Goal: Information Seeking & Learning: Learn about a topic

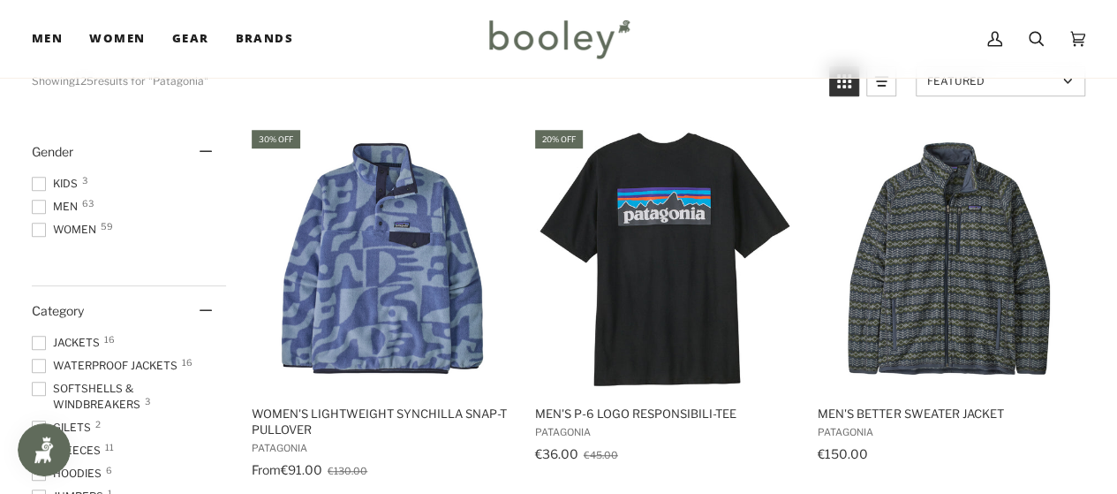
scroll to position [324, 0]
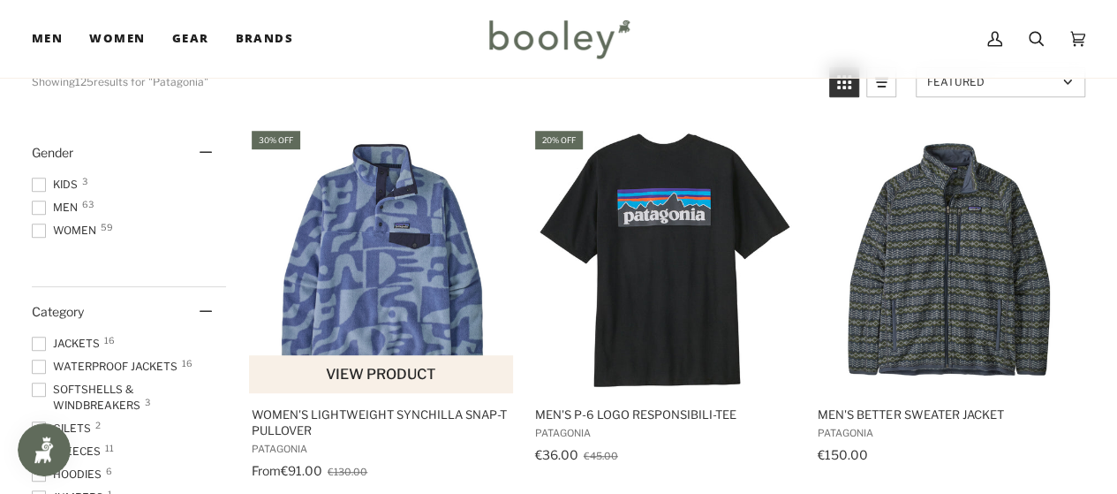
click at [394, 252] on img "Women's Lightweight Synchilla Snap-T Pullover" at bounding box center [382, 260] width 265 height 265
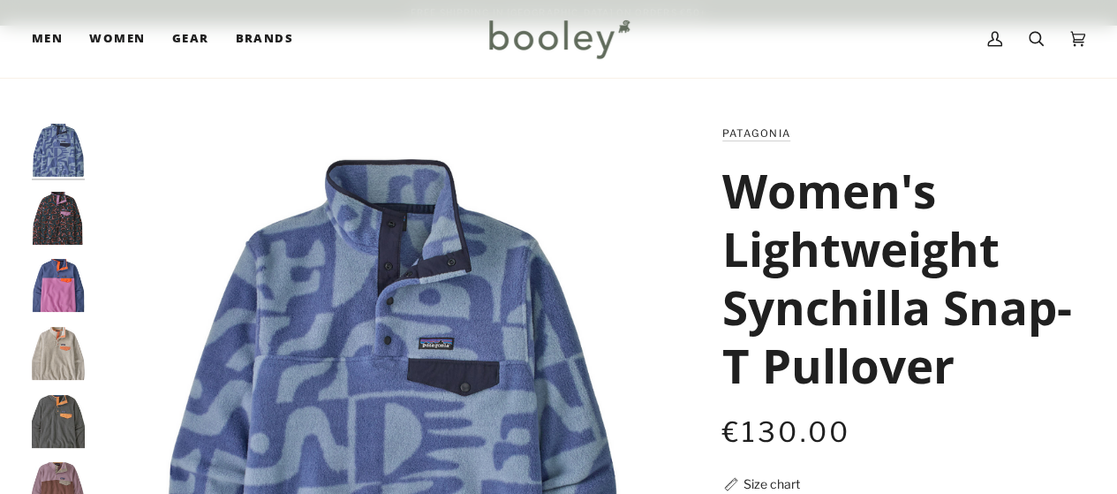
scroll to position [348, 0]
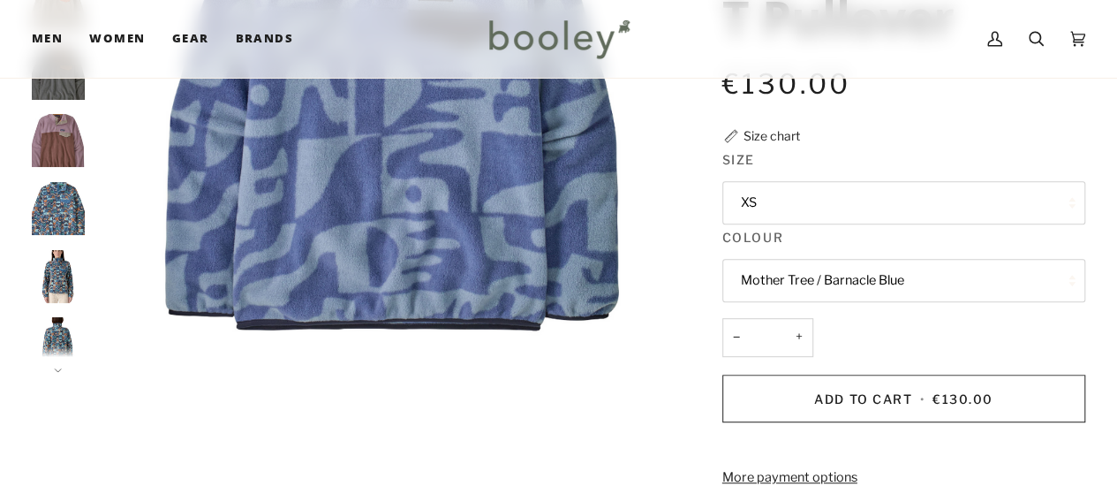
click at [793, 224] on button "XS" at bounding box center [903, 202] width 363 height 43
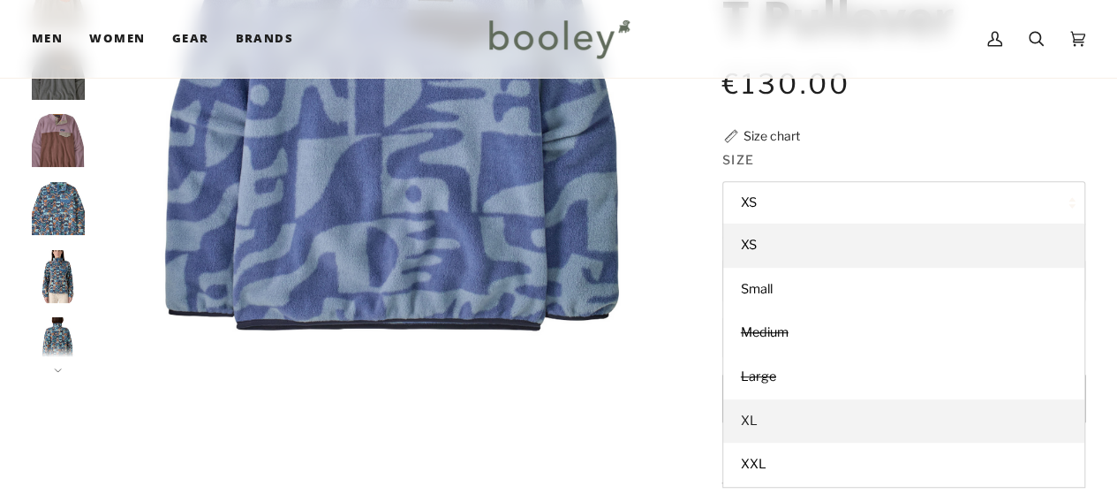
click at [758, 443] on link "XL" at bounding box center [903, 421] width 361 height 44
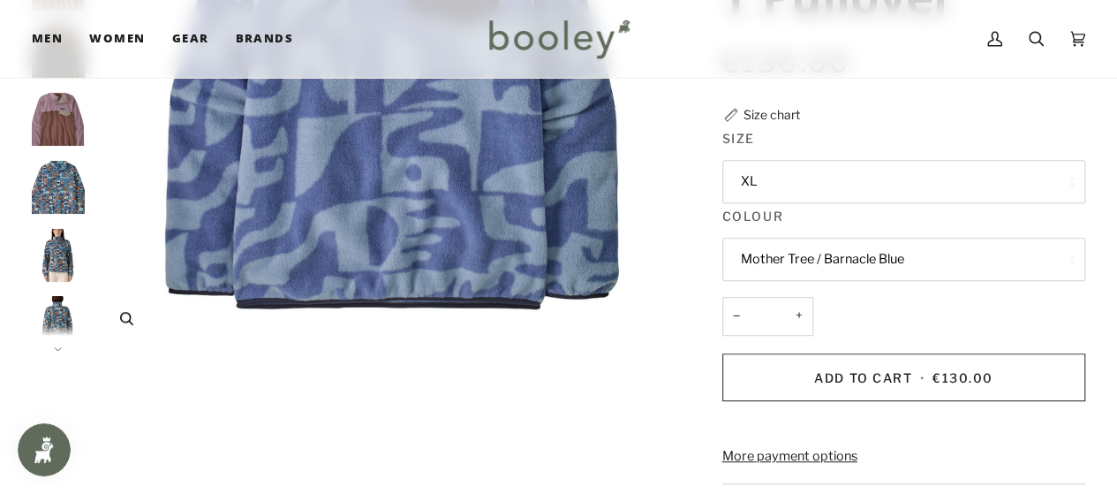
scroll to position [125, 0]
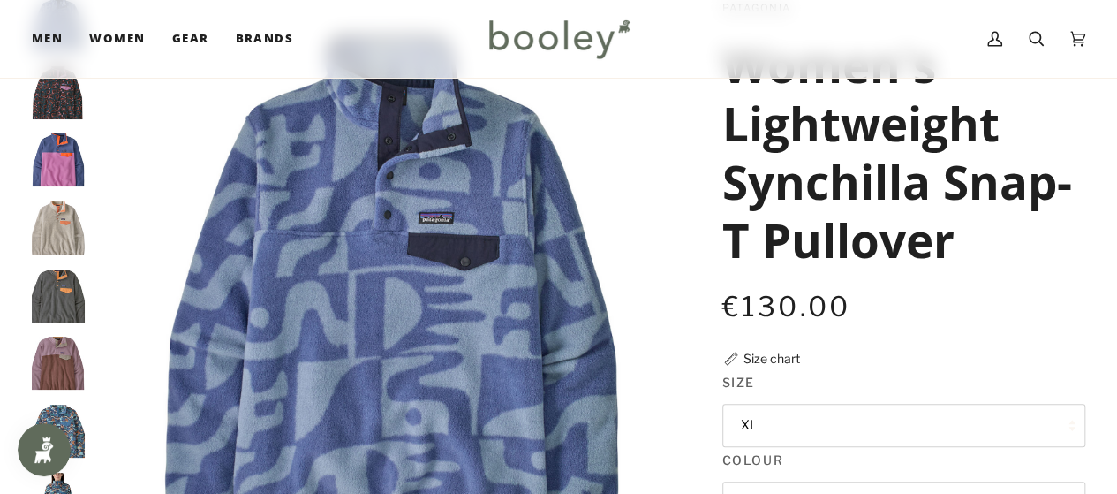
click at [358, 272] on img "Patagonia Women's Lightweight Synchilla Snap-T Pullover Mother Tree / Barnacle …" at bounding box center [392, 296] width 597 height 597
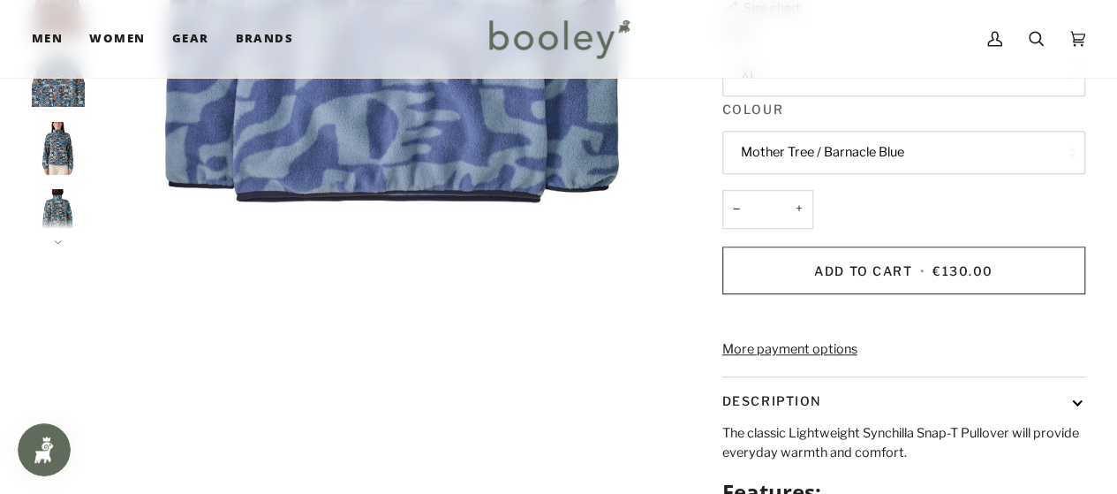
click at [58, 140] on img "Patagonia Women's Lightweight Synchilla Snap-T Pullover Swallowtail Geo / Still…" at bounding box center [58, 148] width 53 height 53
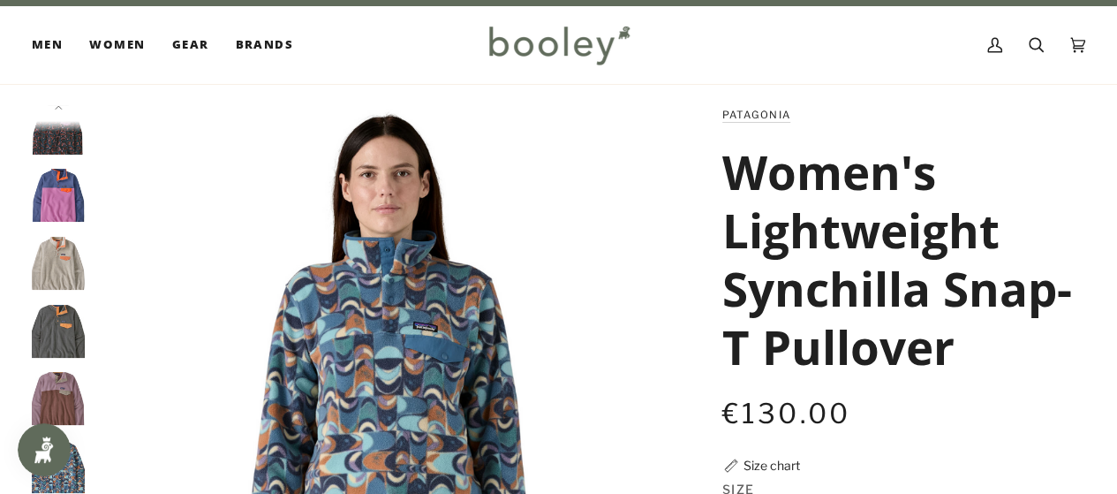
scroll to position [0, 0]
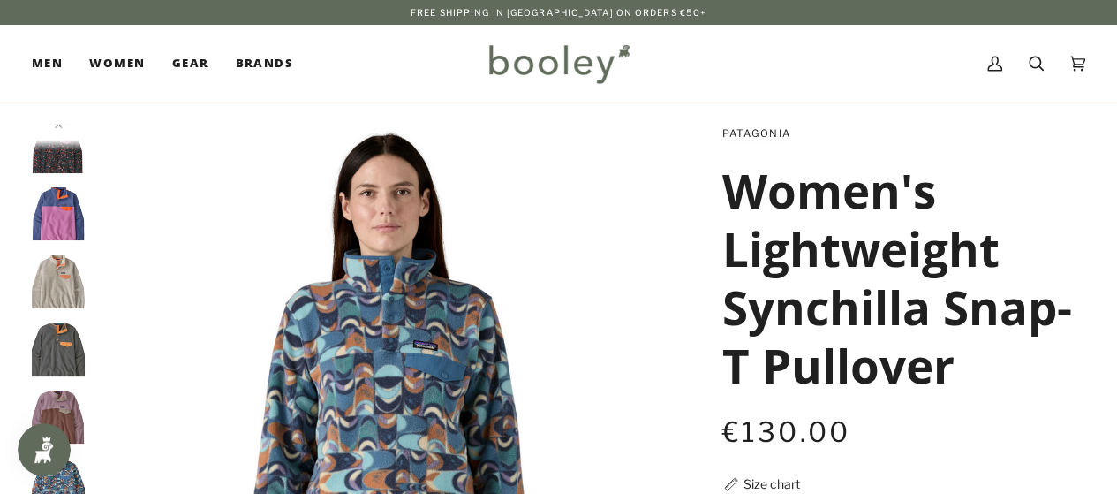
click at [61, 165] on img "Patagonia Women's Lightweight Synchilla Snap-T Pullover Soft Spirea / Dried Van…" at bounding box center [58, 146] width 53 height 53
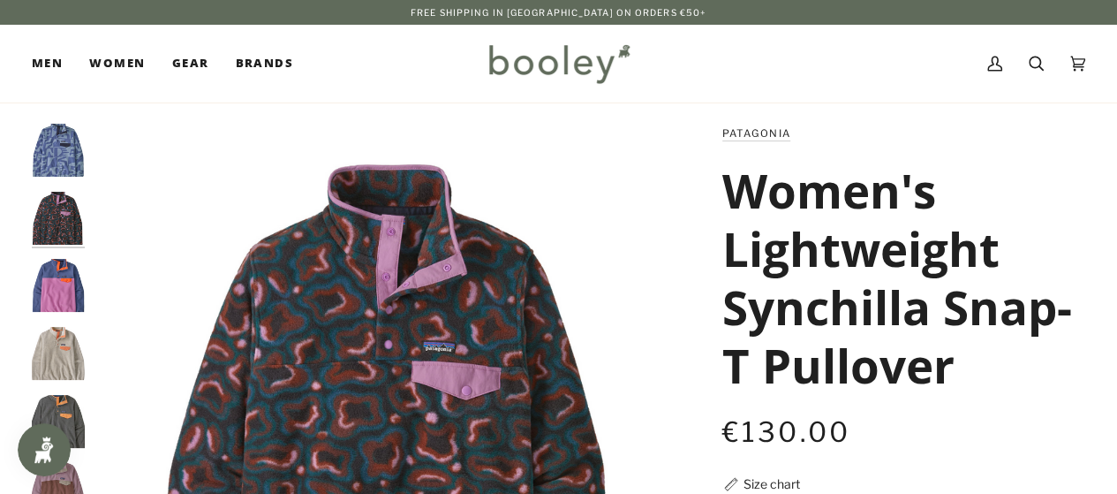
click at [52, 147] on img "Patagonia Women's Lightweight Synchilla Snap-T Pullover Mother Tree / Barnacle …" at bounding box center [58, 150] width 53 height 53
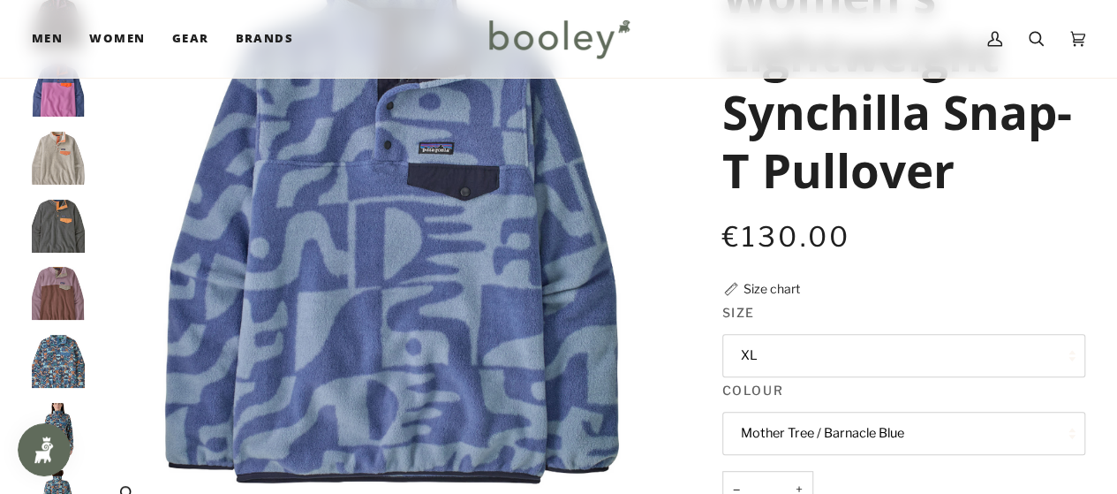
scroll to position [177, 0]
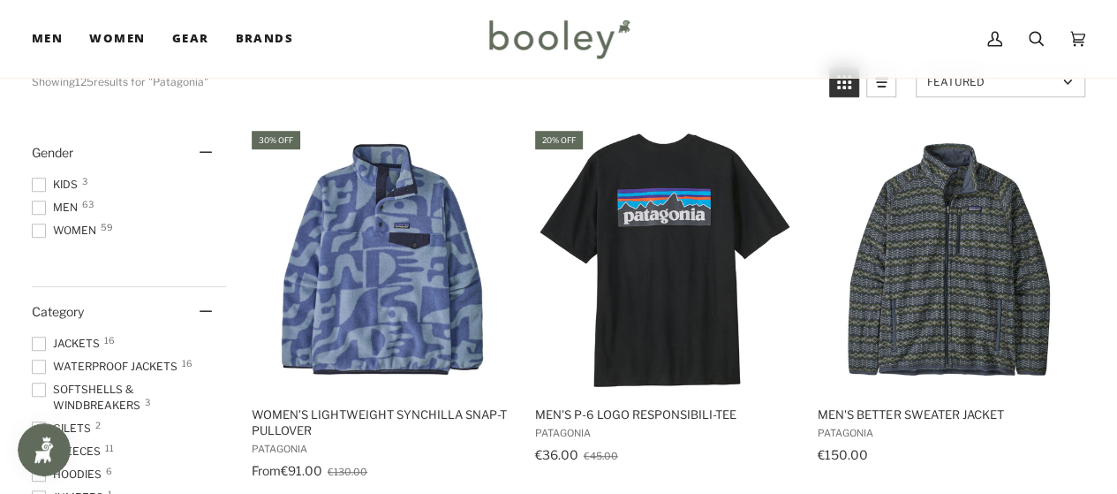
click at [41, 209] on span at bounding box center [39, 207] width 14 height 14
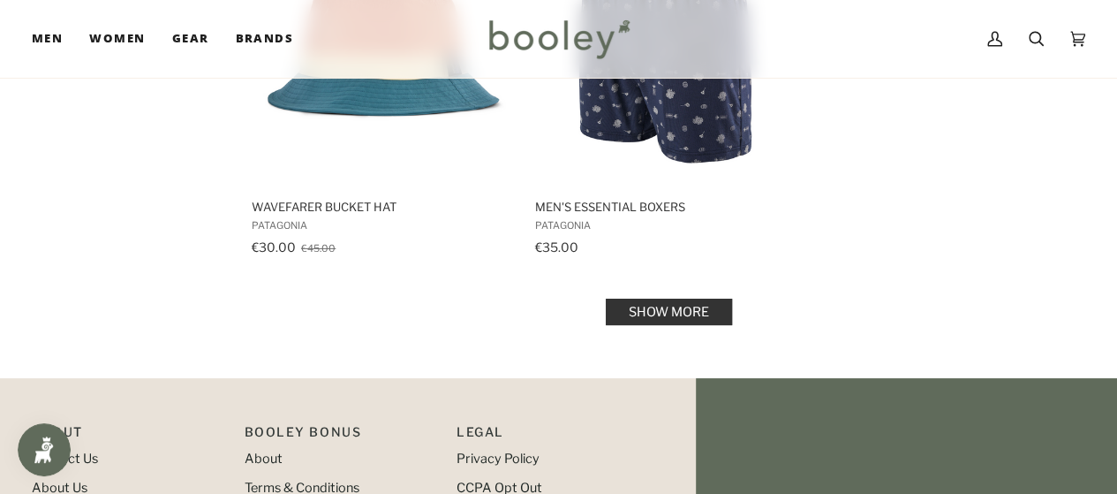
scroll to position [2742, 0]
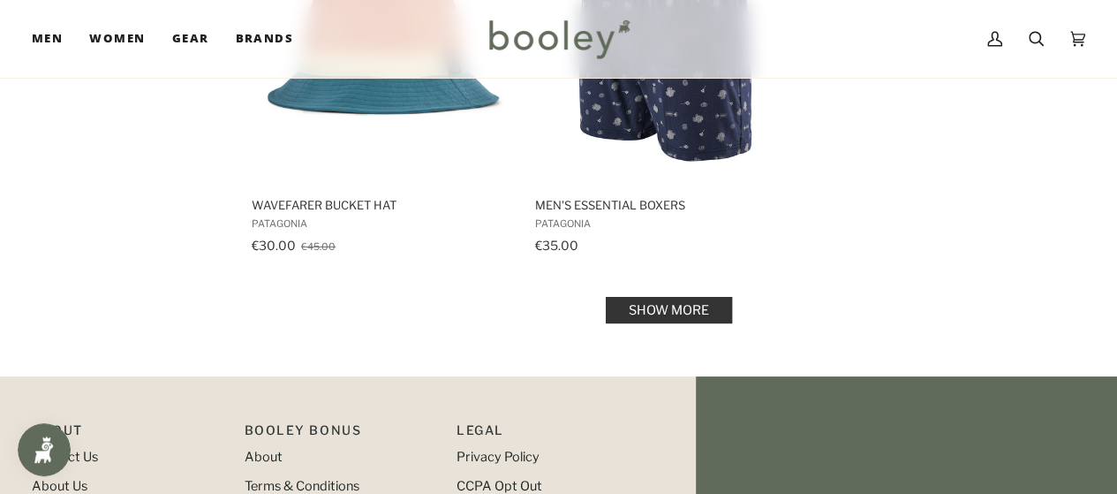
click at [655, 306] on link "Show more" at bounding box center [669, 310] width 126 height 26
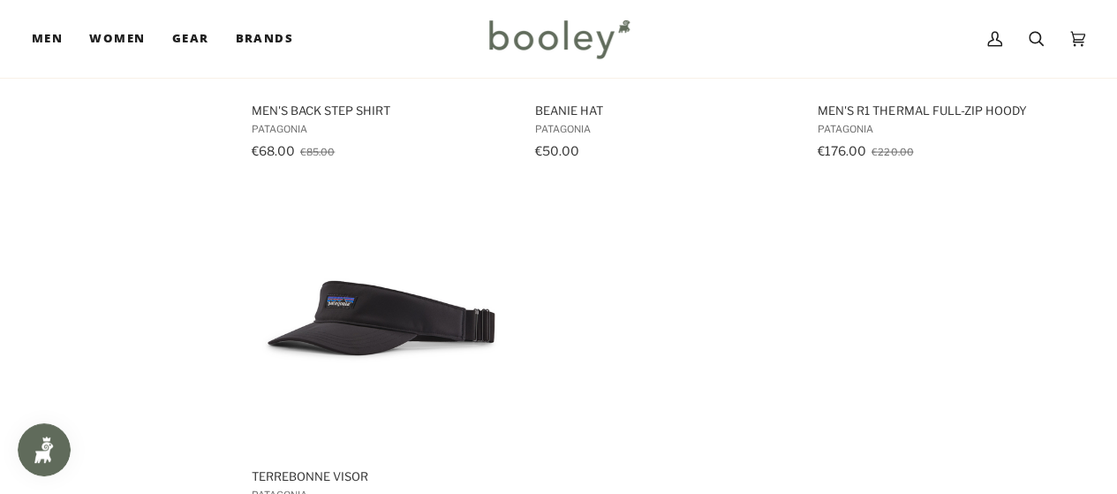
scroll to position [5143, 0]
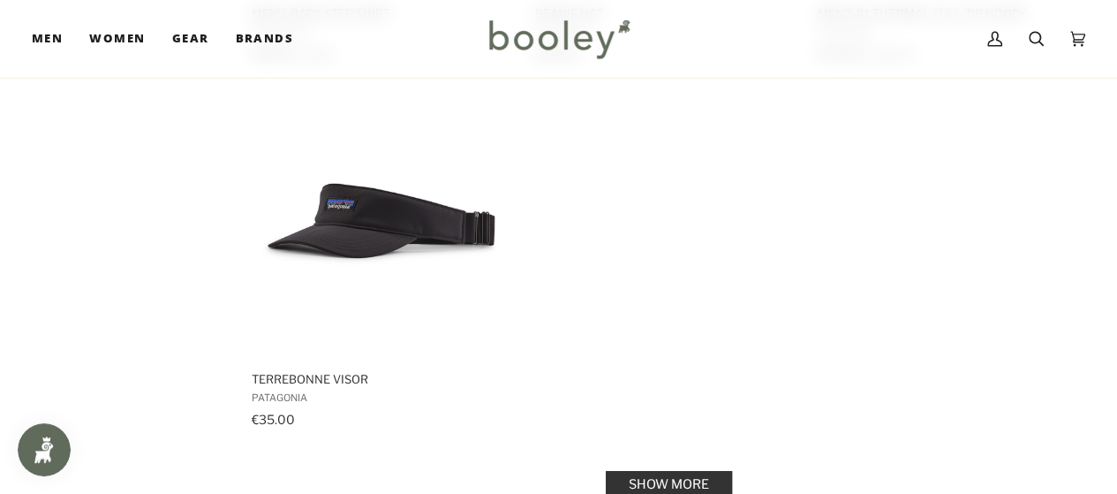
click at [674, 476] on link "Show more" at bounding box center [669, 484] width 126 height 26
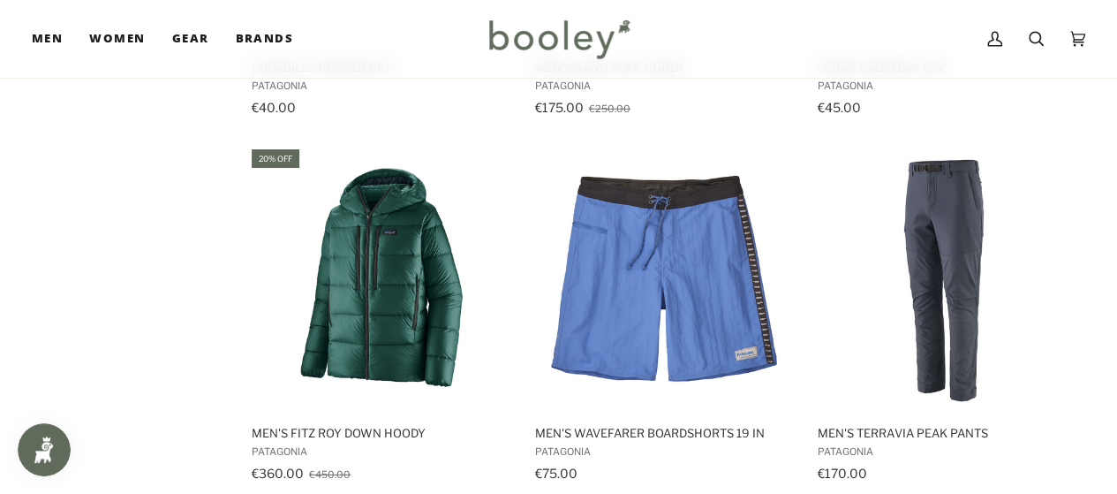
scroll to position [5821, 0]
click at [674, 476] on div "€75.00" at bounding box center [665, 472] width 261 height 19
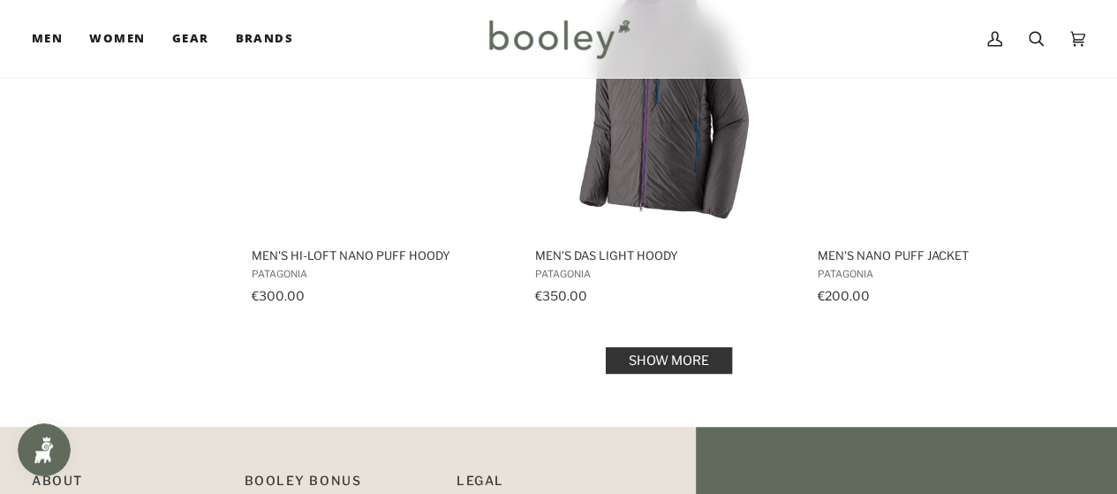
scroll to position [7489, 0]
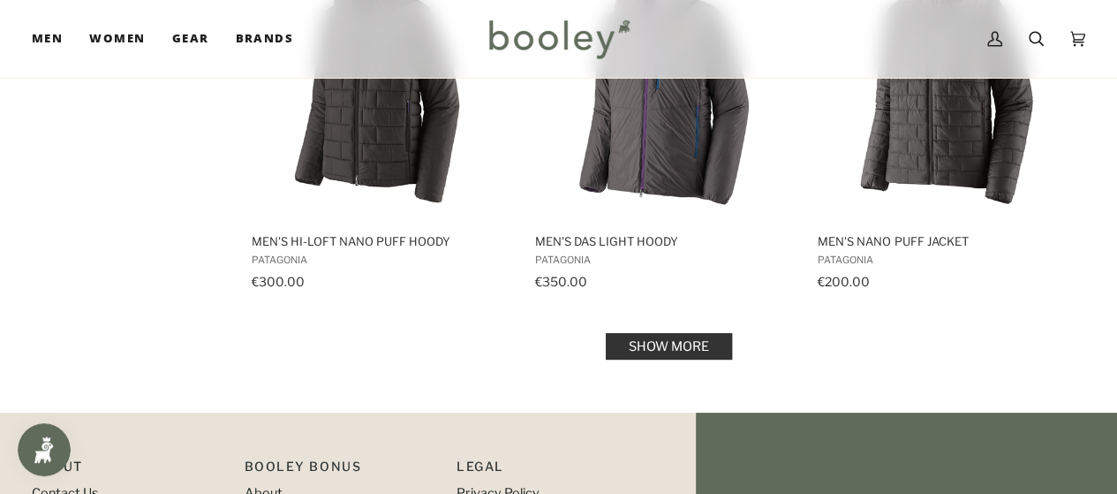
click at [656, 344] on link "Show more" at bounding box center [669, 346] width 126 height 26
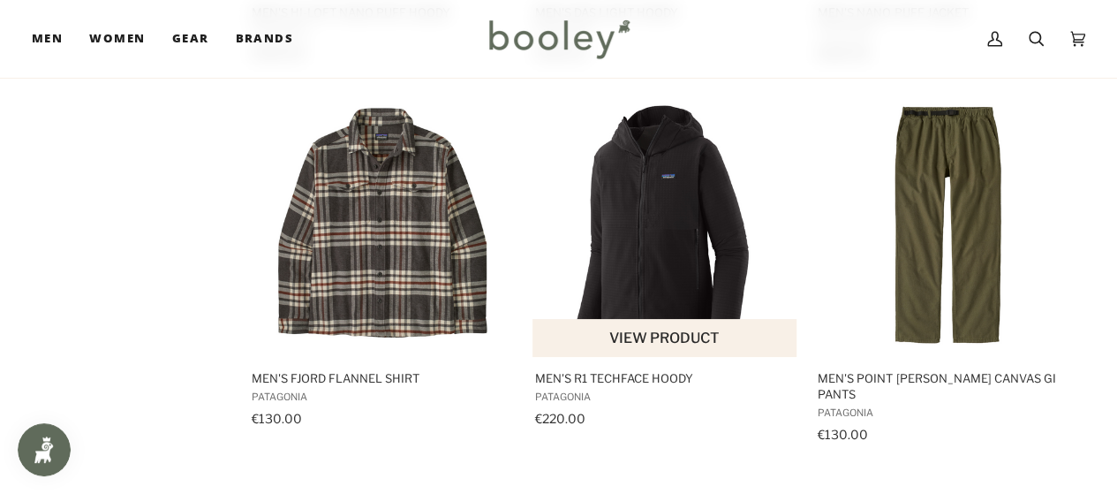
scroll to position [7694, 0]
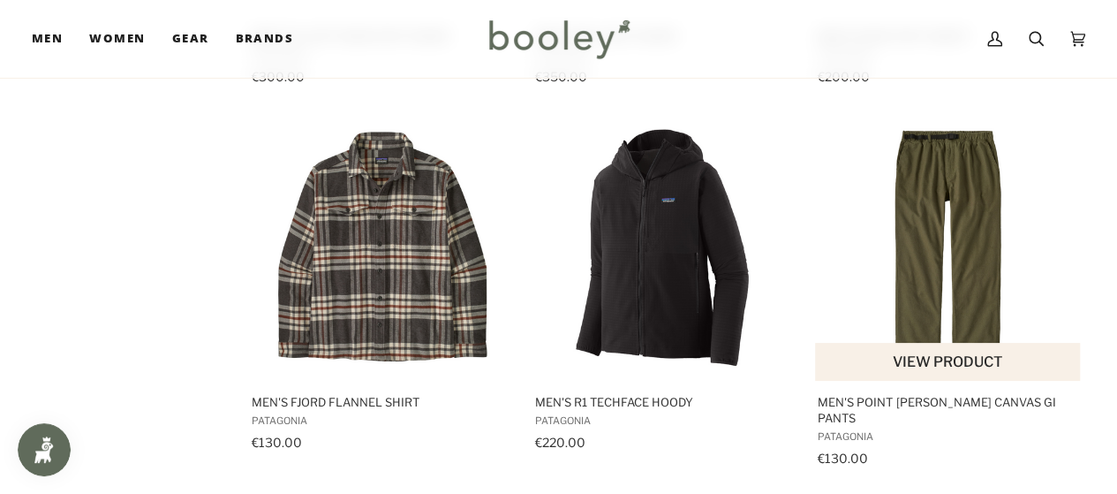
click at [961, 155] on img "Men's Point Reyes Canvas Gi Pants" at bounding box center [948, 248] width 265 height 265
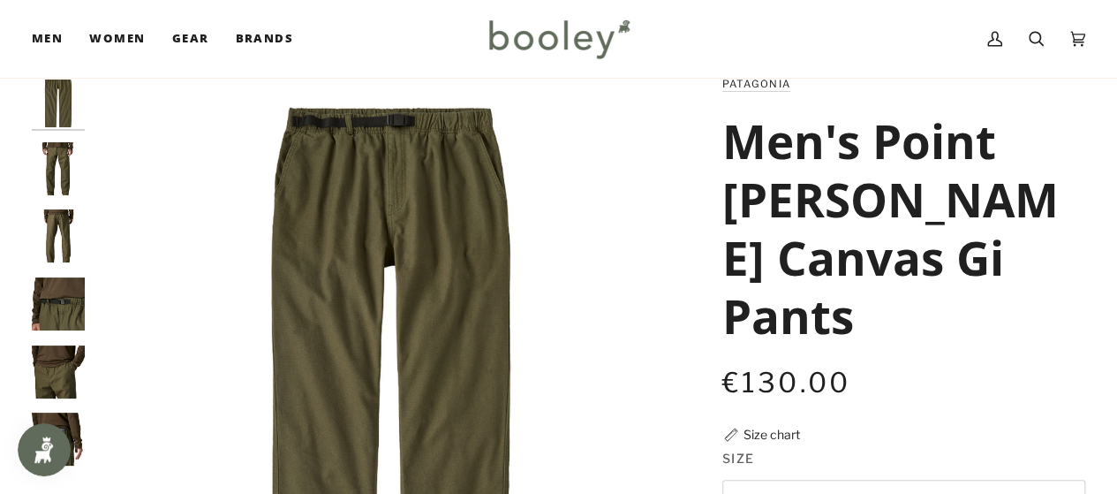
scroll to position [40, 0]
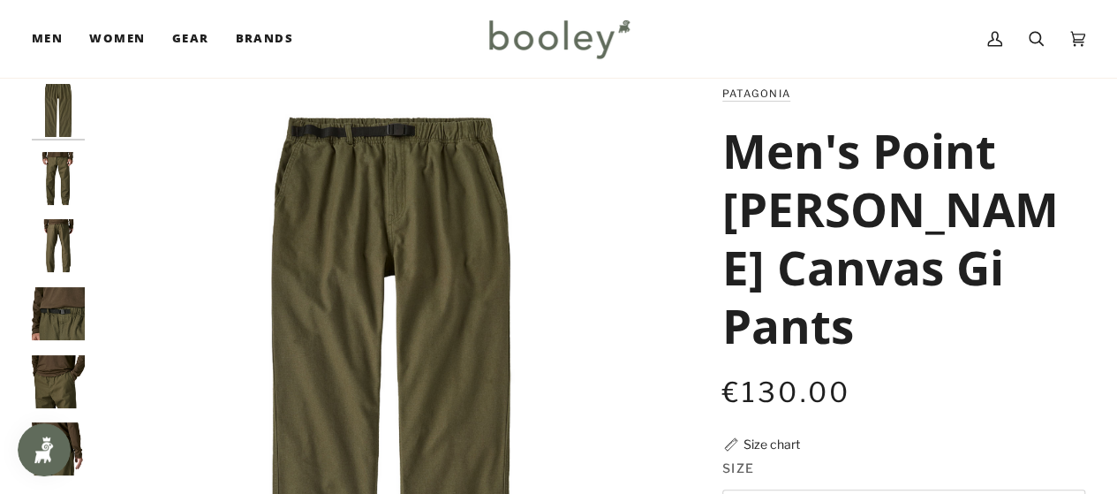
click at [53, 239] on img "Patagonia Men's Point Reyes Canvas Gi Pants Basin Green - Booley Galway" at bounding box center [58, 245] width 53 height 53
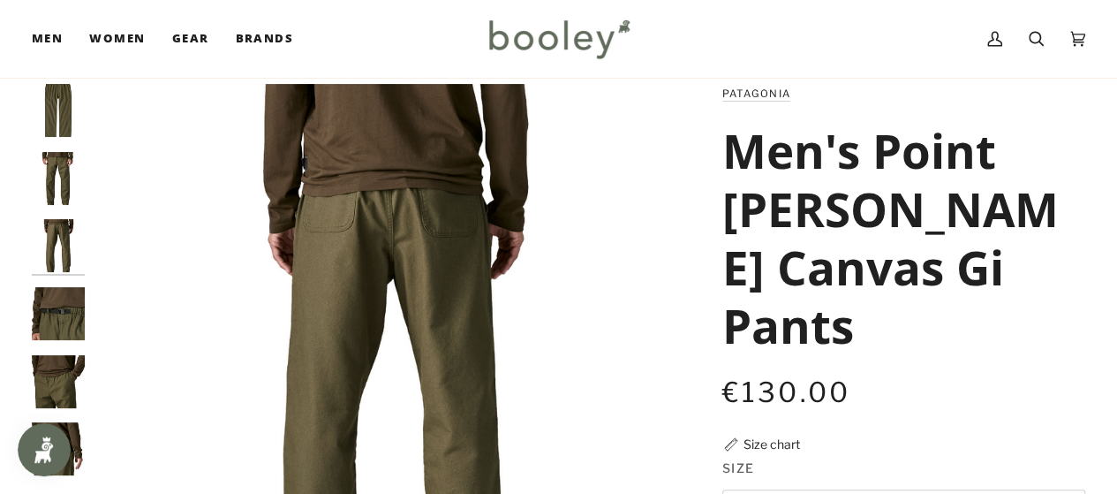
click at [58, 323] on img "Patagonia Men's Point Reyes Canvas Gi Pants Basin Green - Booley Galway" at bounding box center [58, 313] width 53 height 53
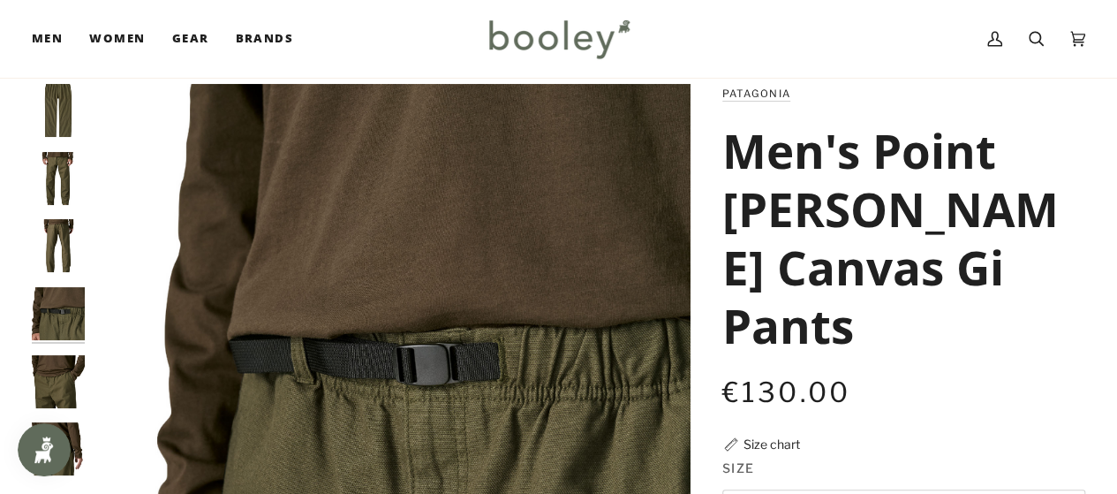
click at [57, 377] on img "Patagonia Men's Point Reyes Canvas Gi Pants Basin Green - Booley Galway" at bounding box center [58, 381] width 53 height 53
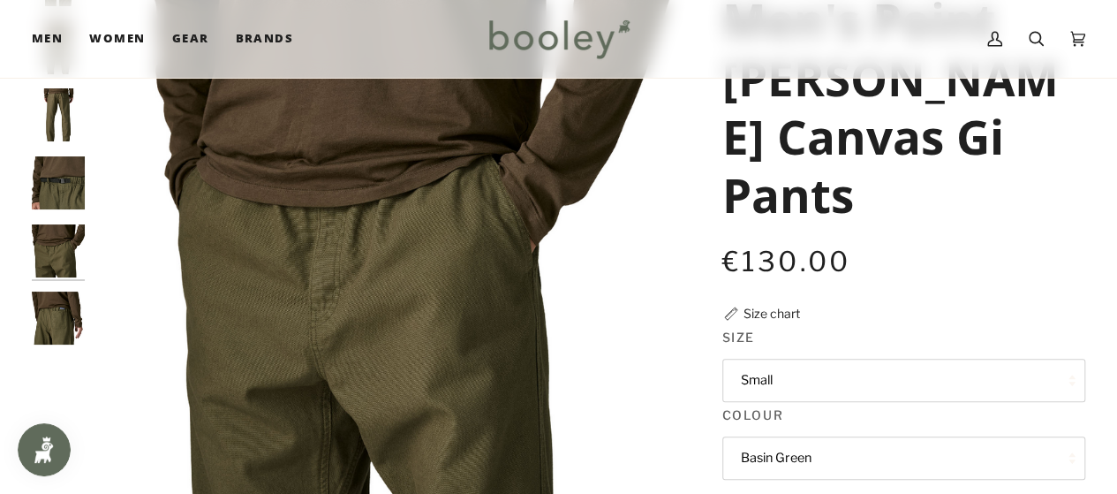
scroll to position [122, 0]
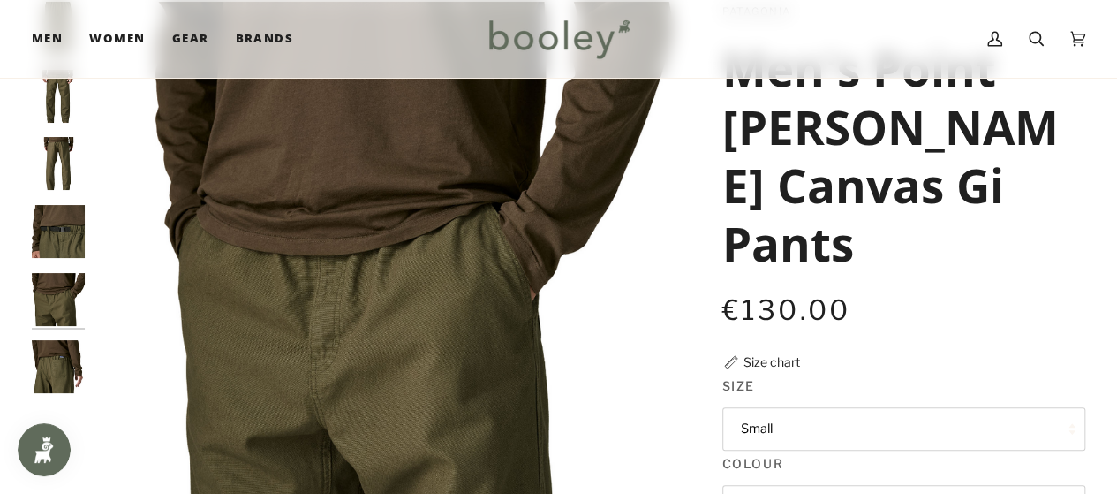
click at [62, 367] on img "Patagonia Men's Point Reyes Canvas Gi Pants Basin Green - Booley Galway" at bounding box center [58, 366] width 53 height 53
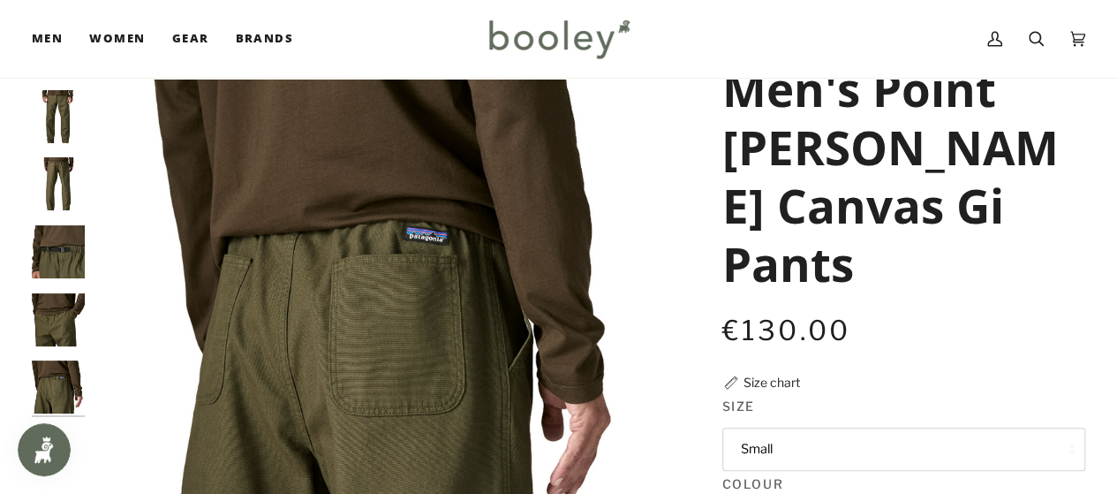
scroll to position [0, 0]
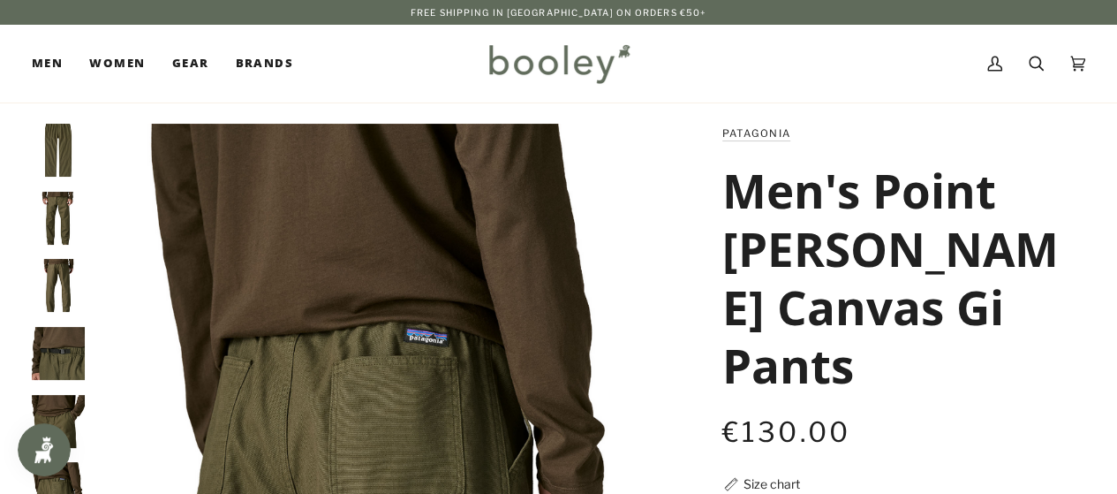
click at [58, 133] on img "Patagonia Men's Point Reyes Canvas Gi Pants Basin Green - Booley Galway" at bounding box center [58, 150] width 53 height 53
